Goal: Information Seeking & Learning: Learn about a topic

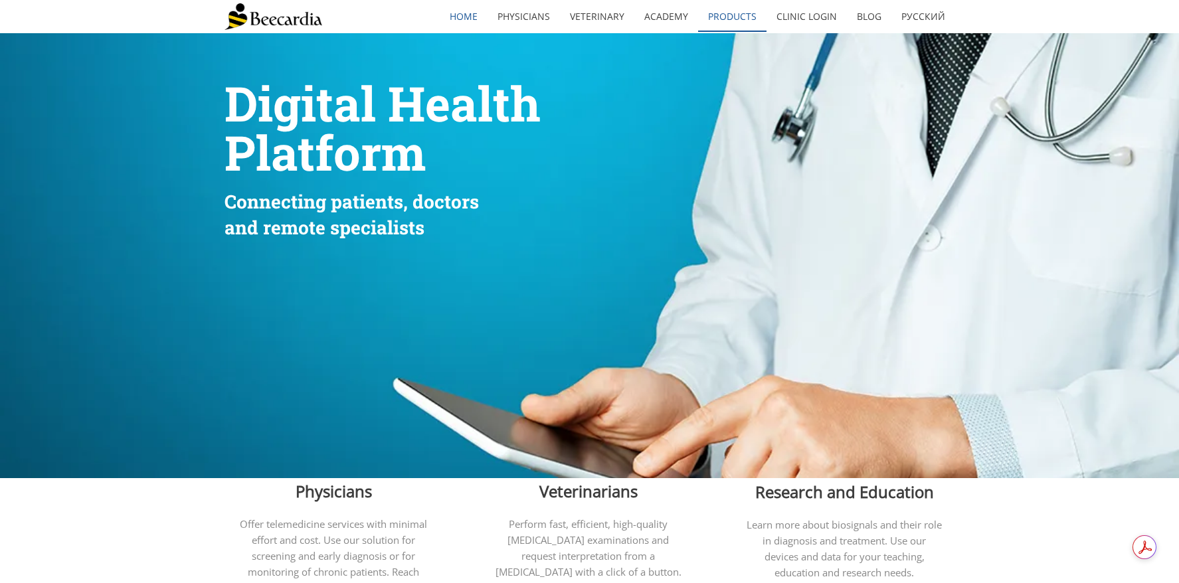
click at [729, 18] on link "Products" at bounding box center [732, 16] width 68 height 31
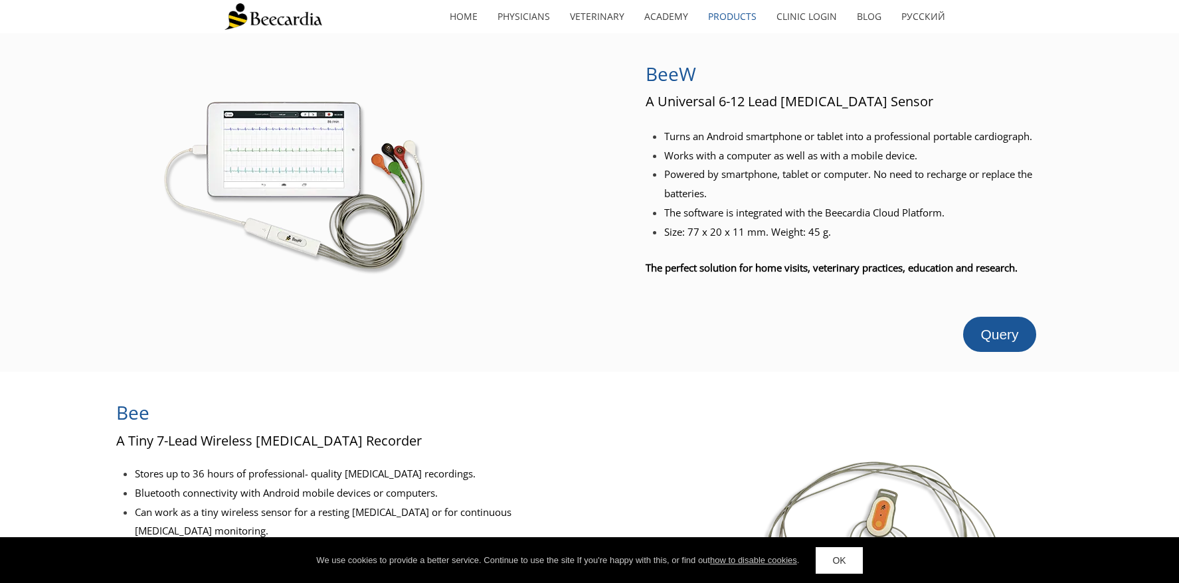
click at [961, 314] on div at bounding box center [851, 298] width 411 height 38
click at [1005, 327] on span "Query" at bounding box center [999, 334] width 38 height 15
